Goal: Navigation & Orientation: Find specific page/section

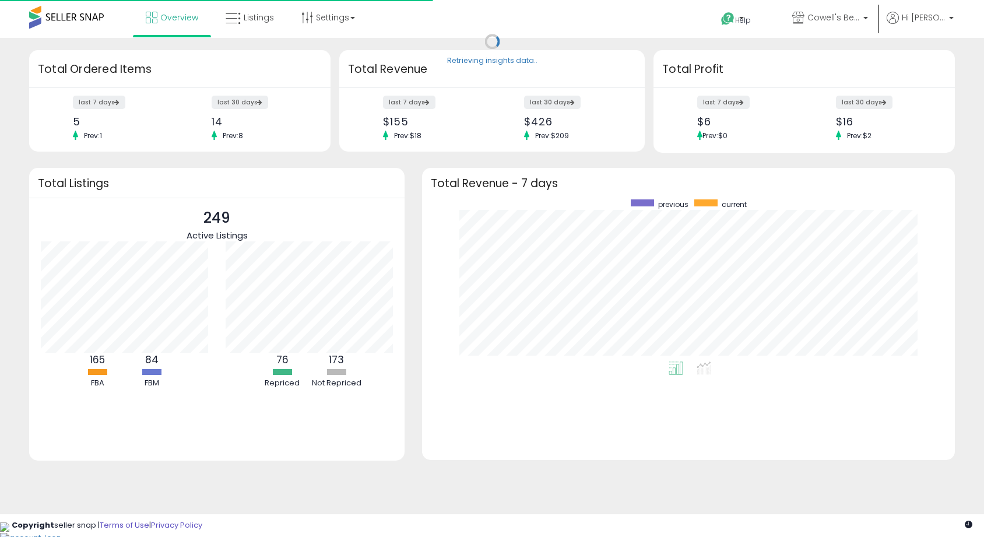
scroll to position [162, 509]
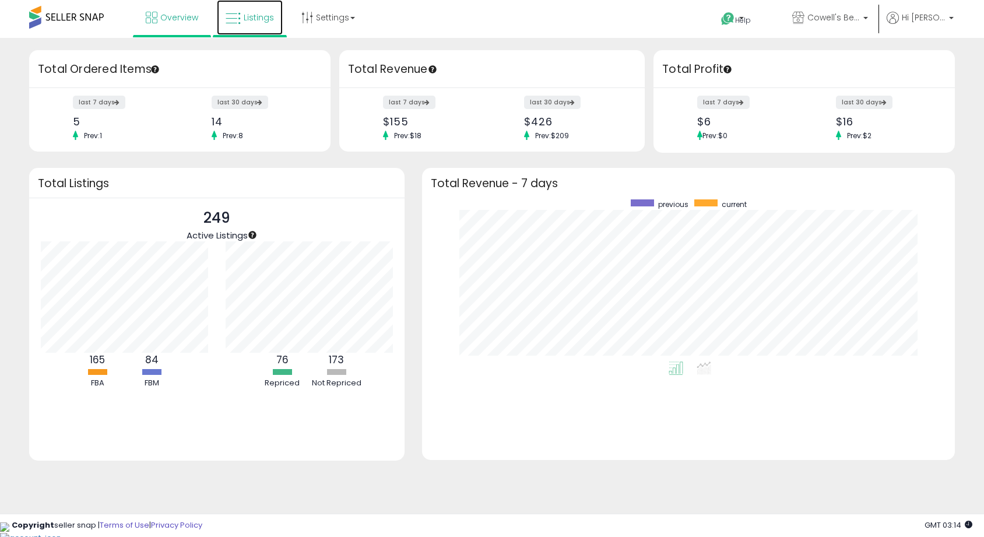
click at [249, 26] on link "Listings" at bounding box center [250, 17] width 66 height 35
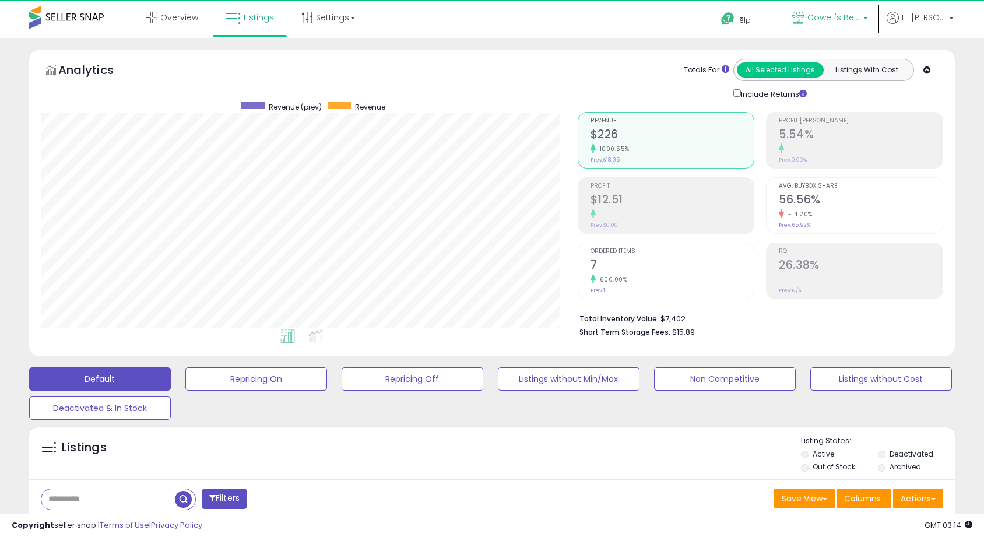
scroll to position [239, 537]
